Goal: Task Accomplishment & Management: Use online tool/utility

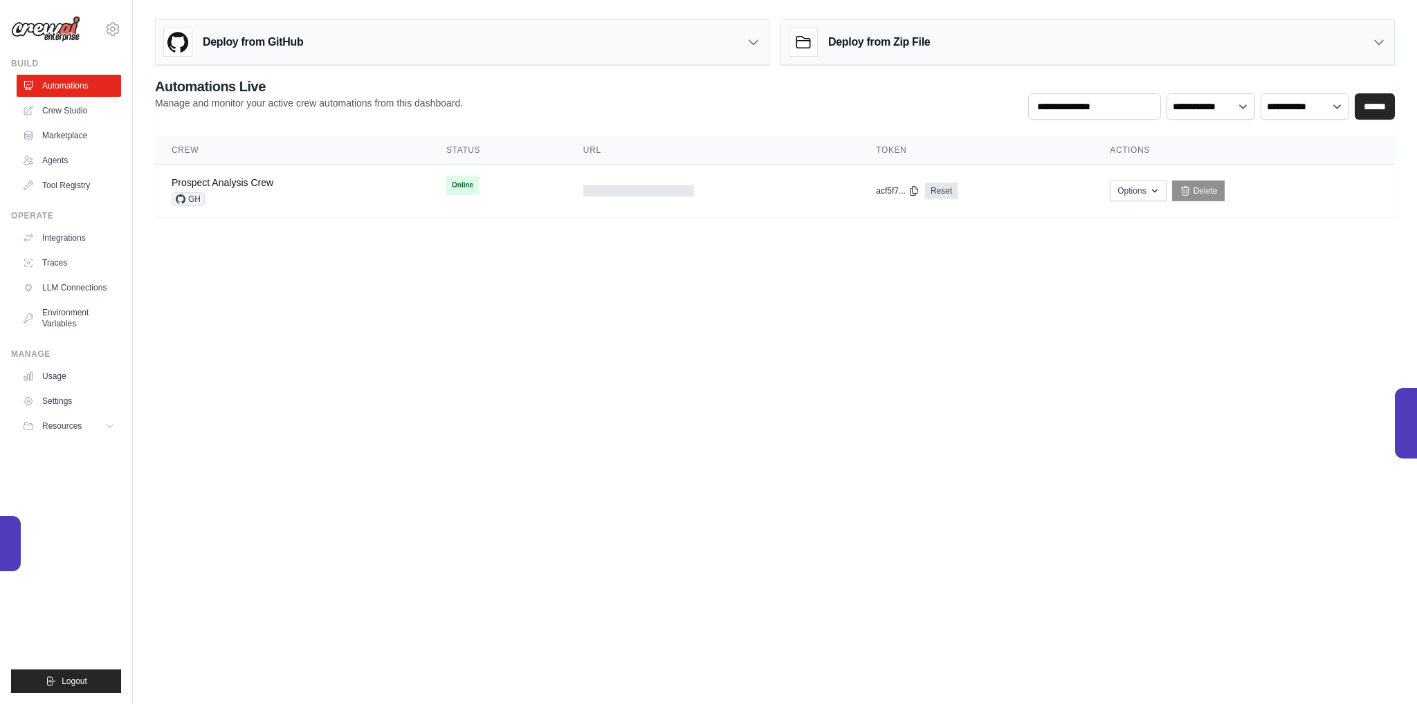
click at [915, 369] on body "[PERSON_NAME][EMAIL_ADDRESS][PERSON_NAME][DOMAIN_NAME] Settings Build Automatio…" at bounding box center [708, 352] width 1417 height 704
click at [249, 179] on link "Prospect Analysis Crew" at bounding box center [223, 182] width 102 height 11
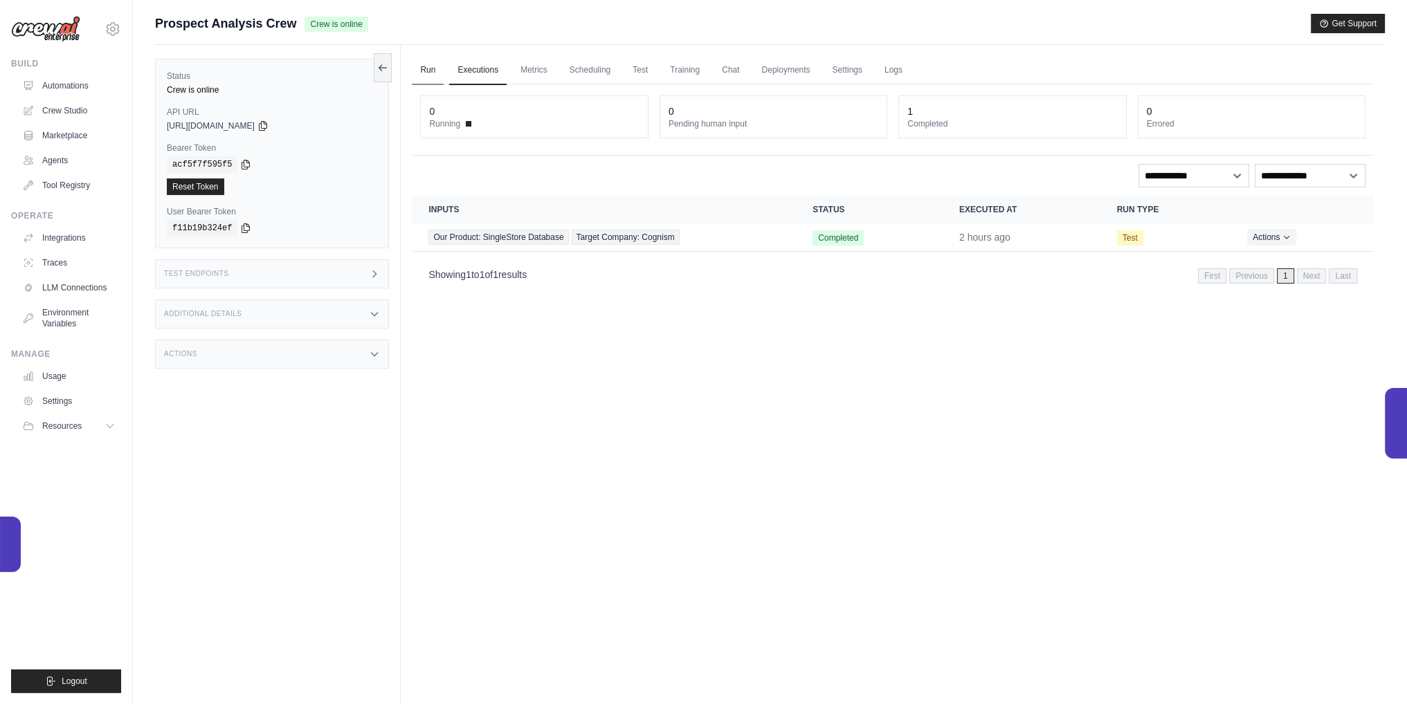
click at [427, 75] on link "Run" at bounding box center [428, 70] width 32 height 29
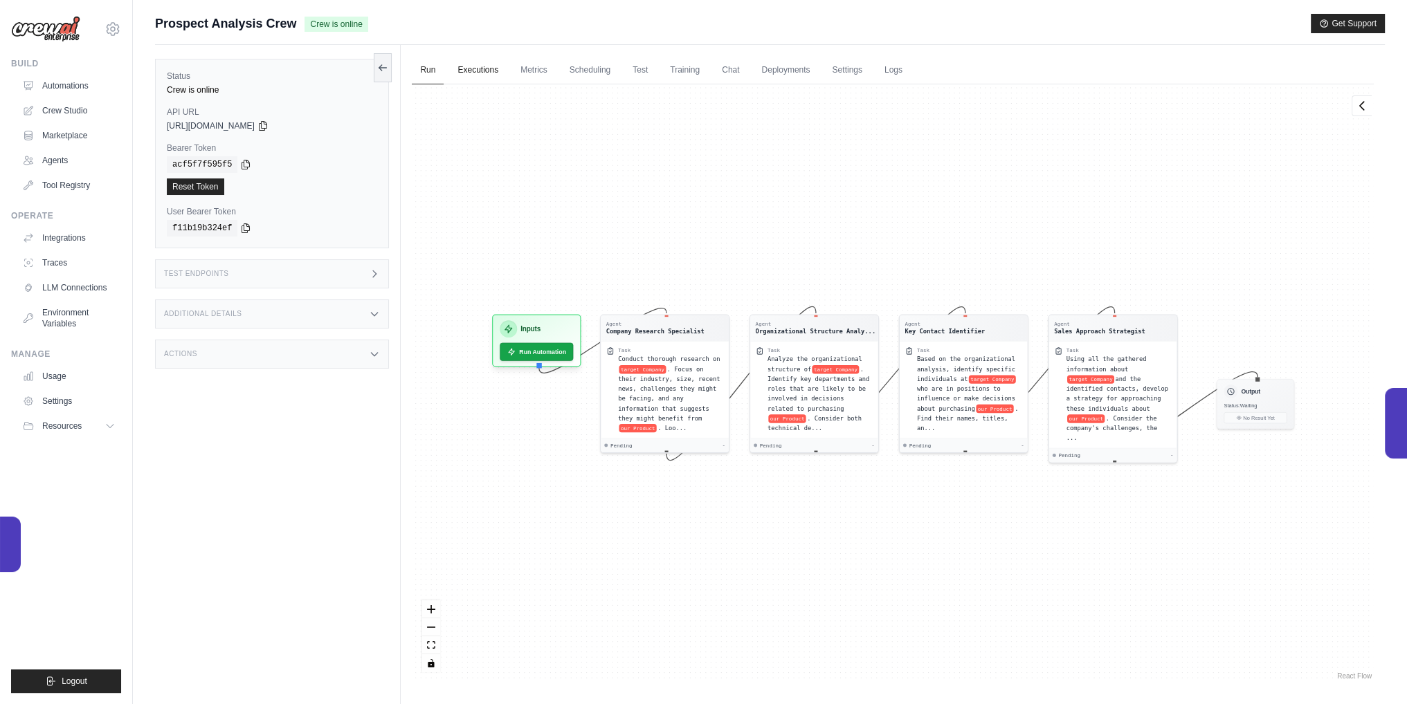
click at [475, 62] on link "Executions" at bounding box center [477, 70] width 57 height 29
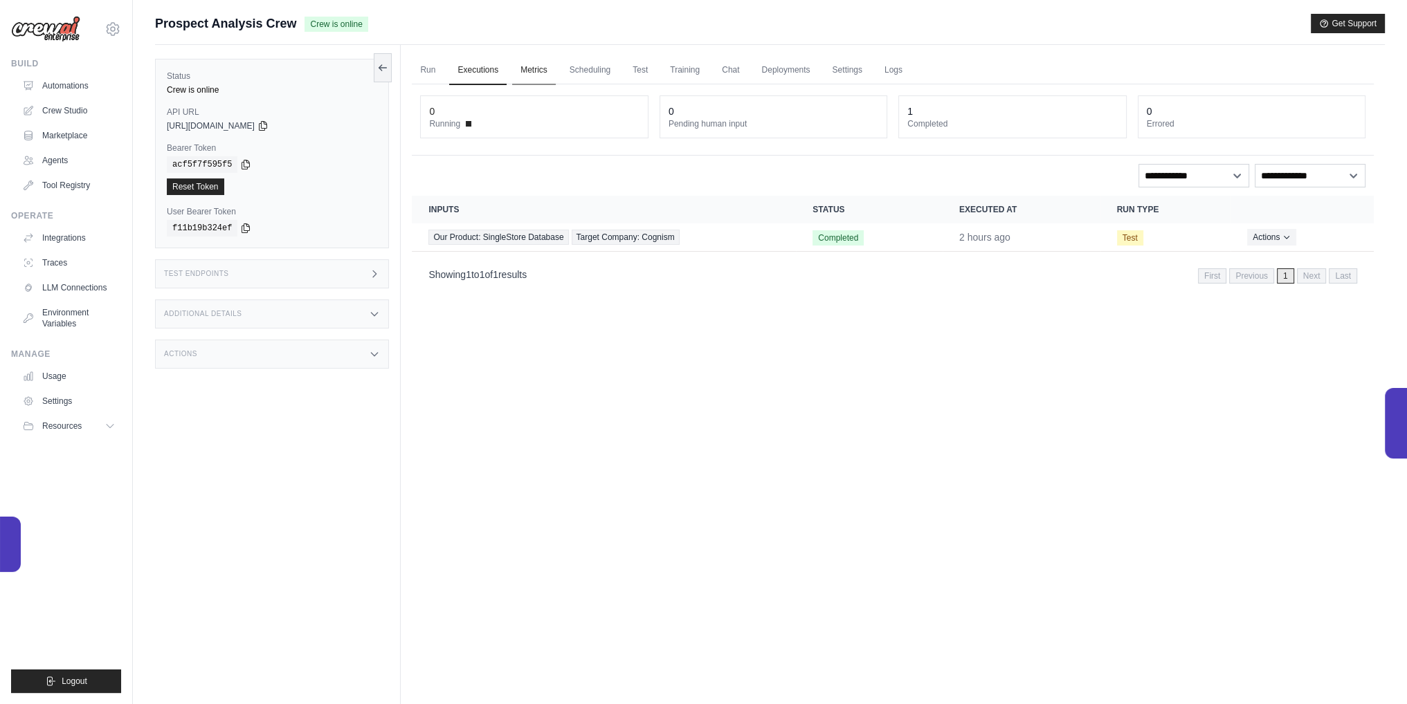
click at [538, 69] on link "Metrics" at bounding box center [534, 70] width 44 height 29
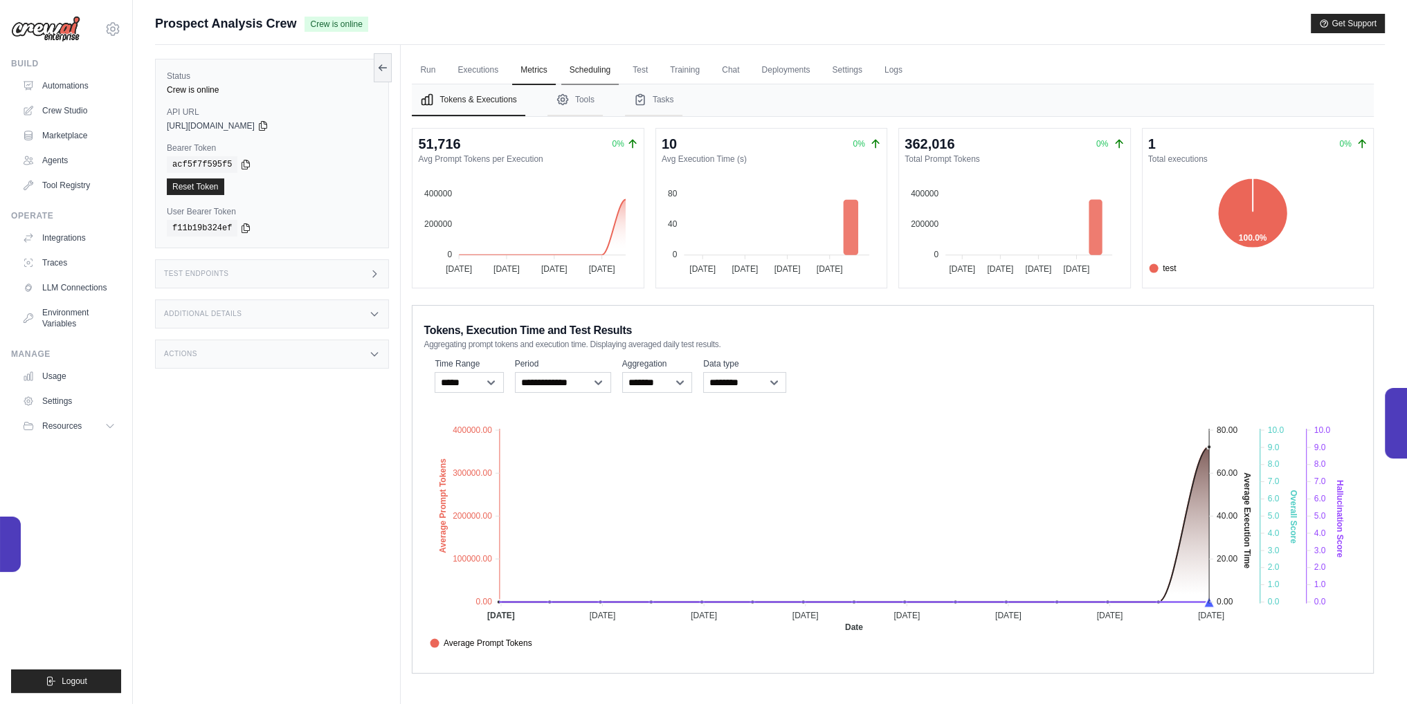
click at [576, 64] on link "Scheduling" at bounding box center [589, 70] width 57 height 29
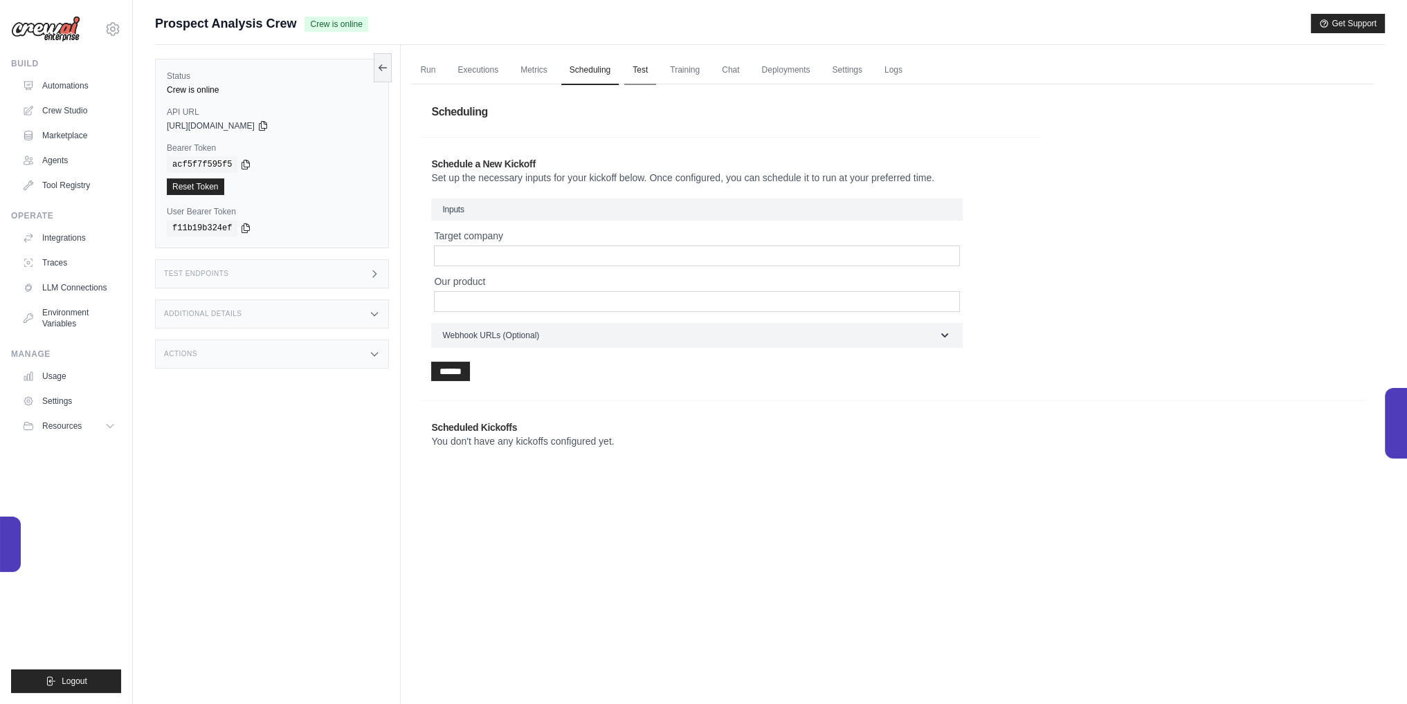
click at [637, 73] on link "Test" at bounding box center [640, 70] width 32 height 29
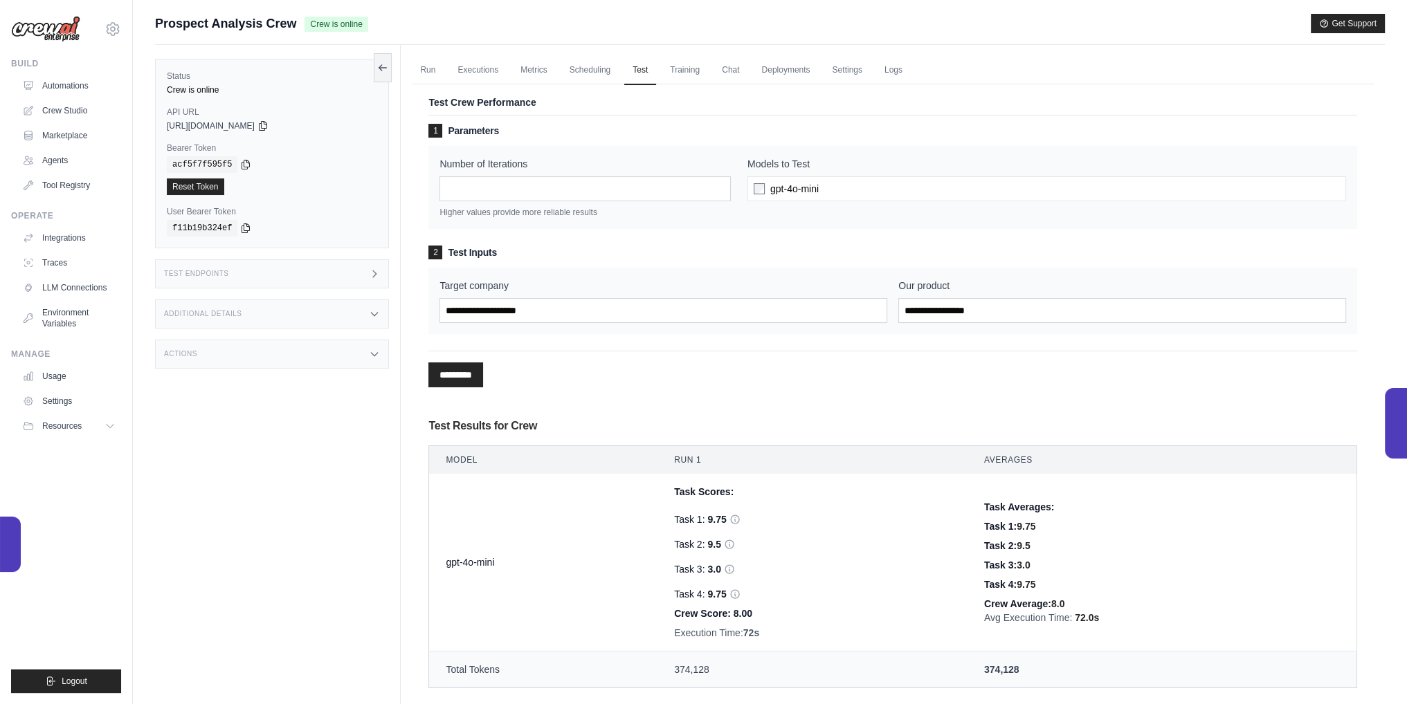
click at [803, 492] on div "Task Scores: Task 1: 9.75 Task 2: 9.5 Task 3: 3.0 9.75" at bounding box center [812, 543] width 277 height 116
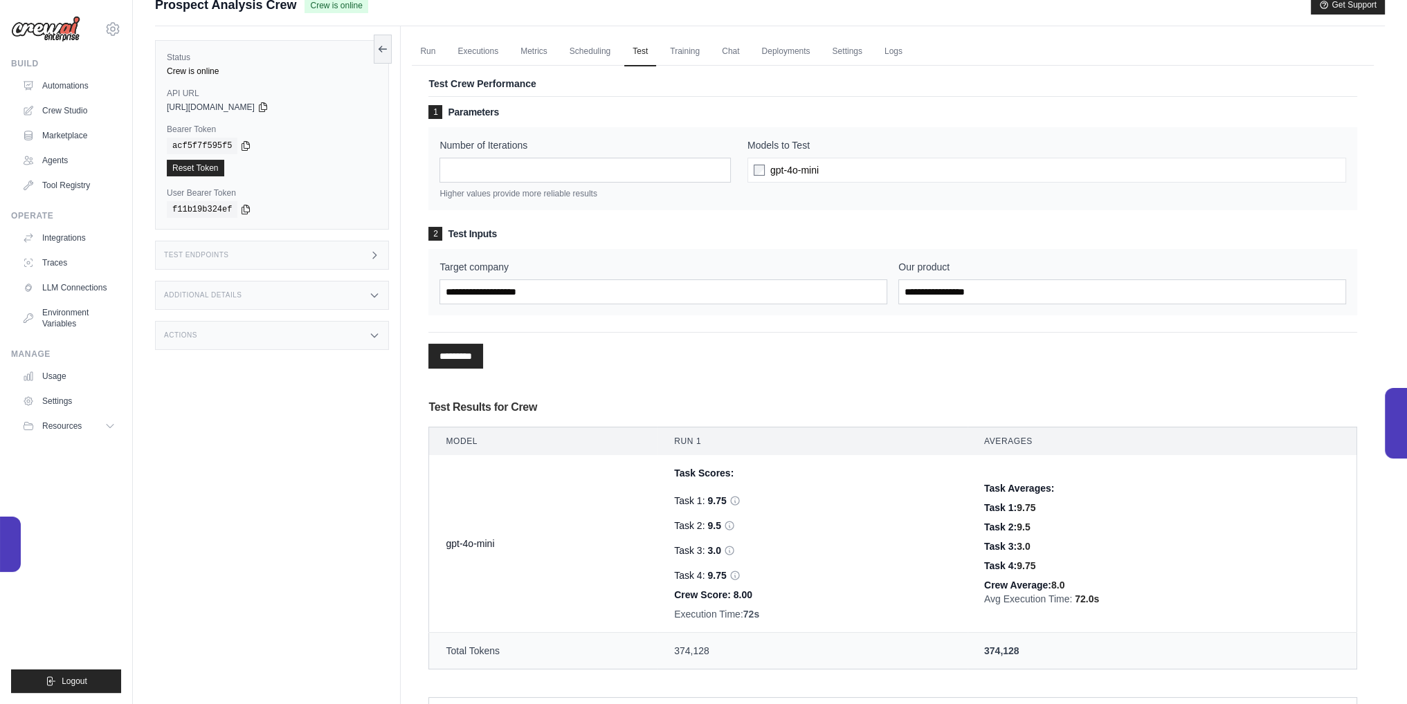
scroll to position [17, 0]
click at [460, 52] on link "Executions" at bounding box center [477, 53] width 57 height 29
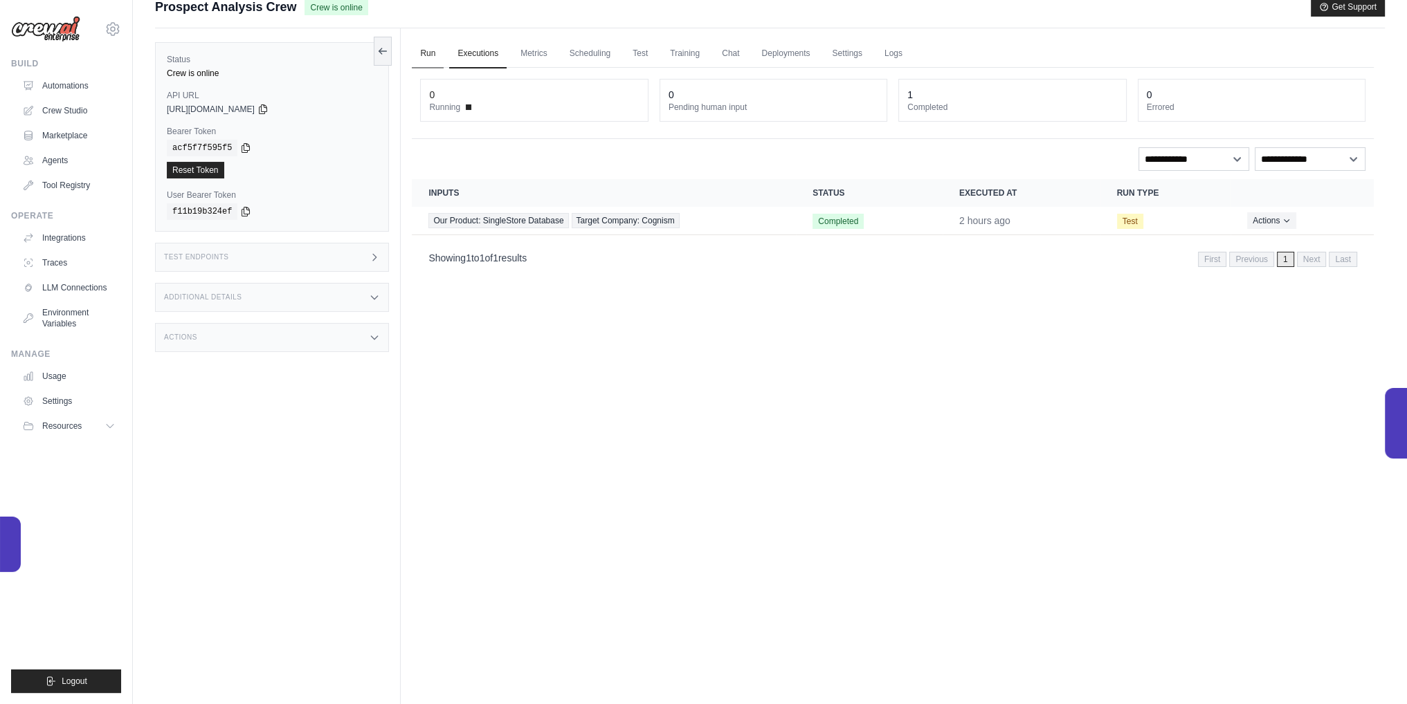
click at [430, 53] on link "Run" at bounding box center [428, 53] width 32 height 29
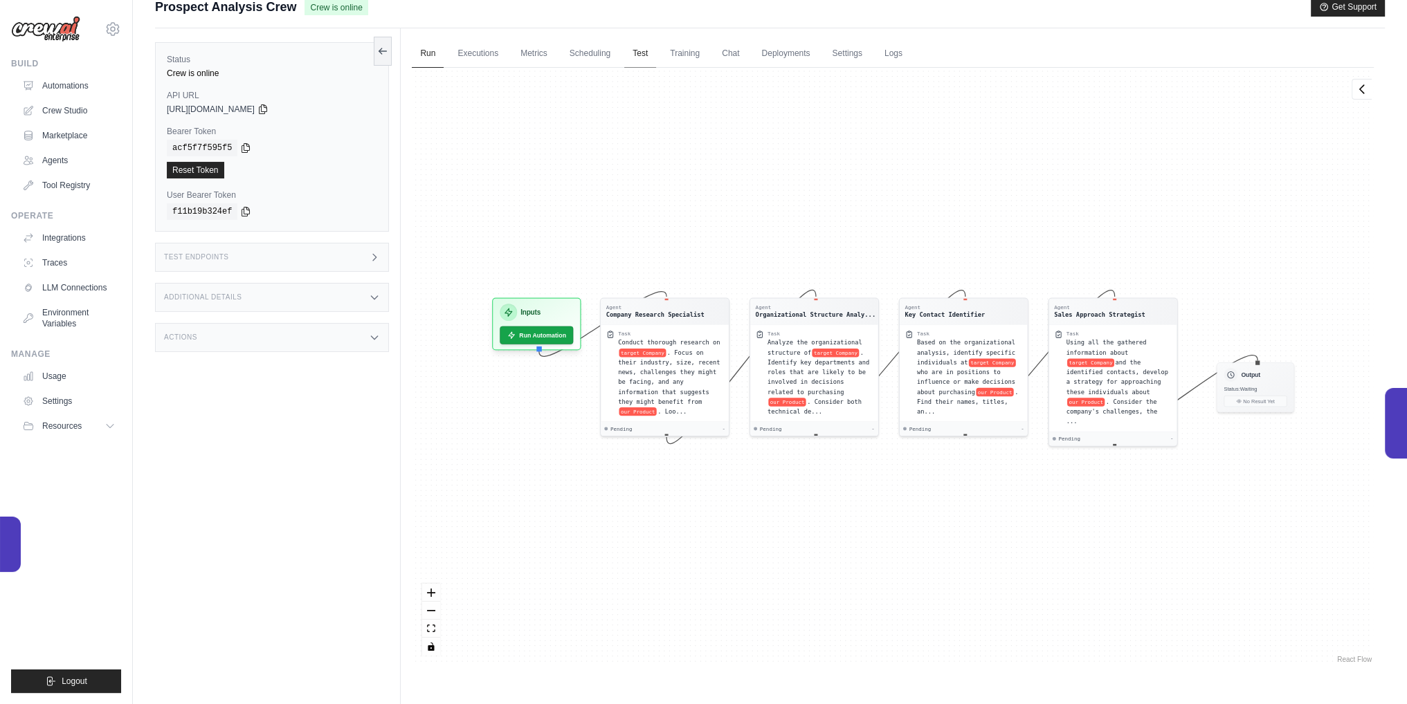
click at [631, 53] on link "Test" at bounding box center [640, 53] width 32 height 29
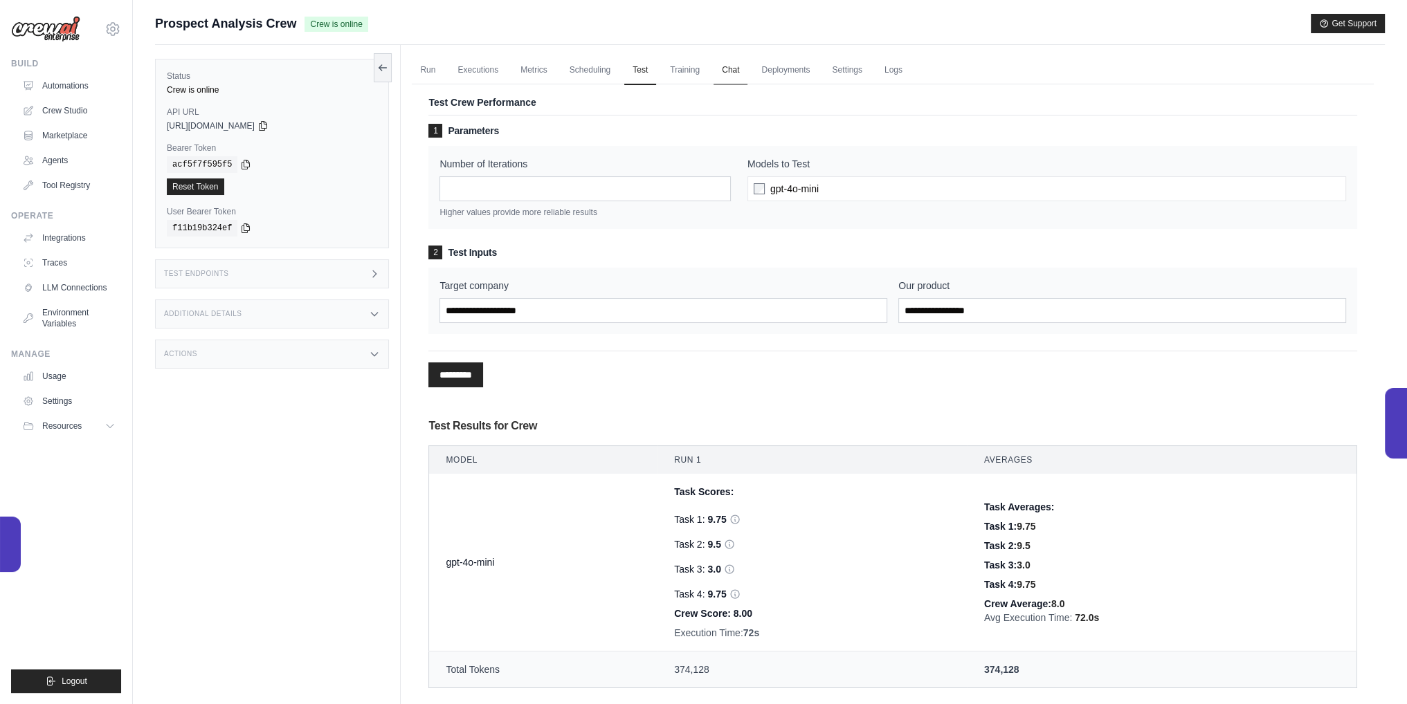
click at [737, 64] on link "Chat" at bounding box center [730, 70] width 34 height 29
click at [1401, 430] on div at bounding box center [1393, 423] width 28 height 71
click at [1387, 437] on div at bounding box center [1393, 422] width 28 height 71
